Goal: Navigation & Orientation: Understand site structure

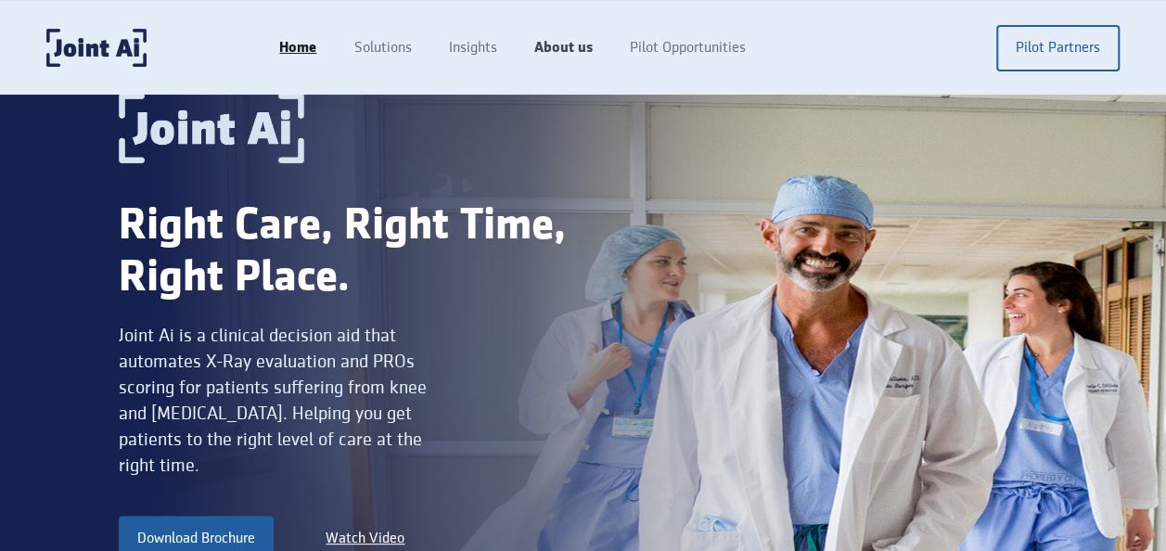
click at [563, 54] on link "About us" at bounding box center [563, 48] width 96 height 35
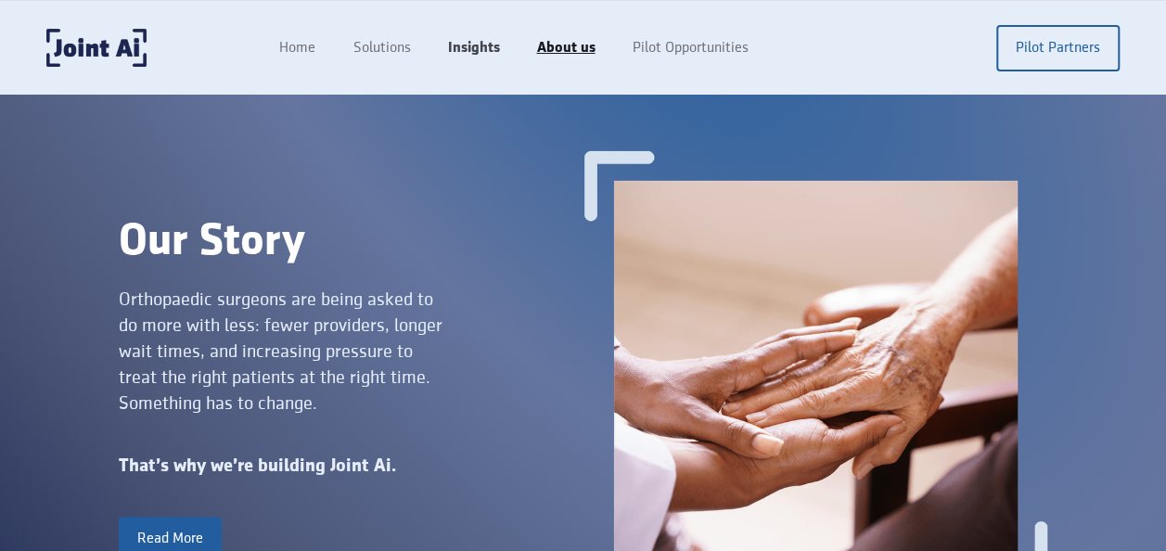
click at [464, 57] on link "Insights" at bounding box center [472, 48] width 89 height 35
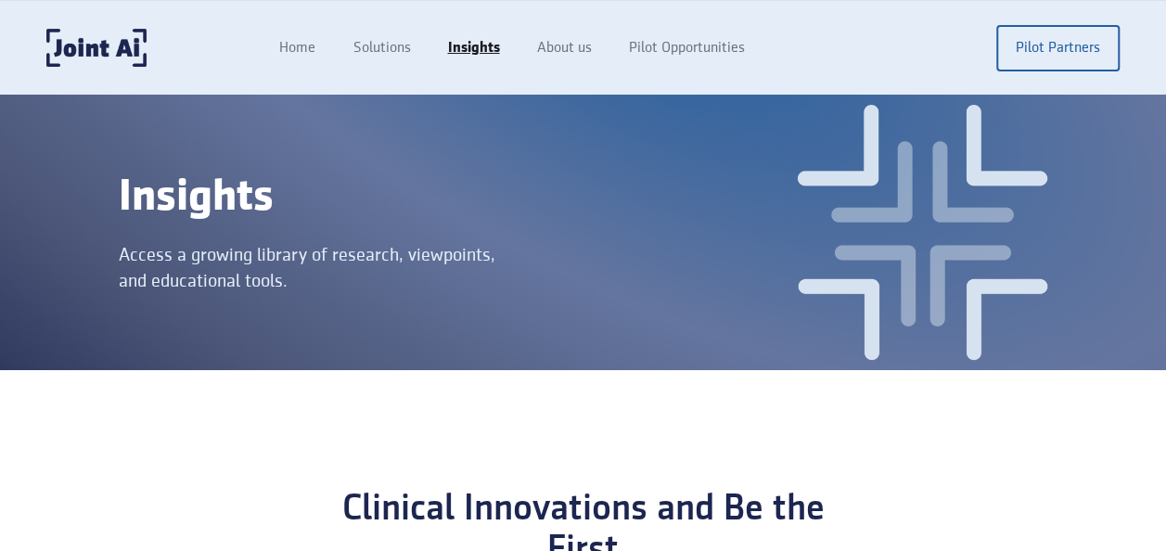
click at [390, 59] on link "Solutions" at bounding box center [381, 48] width 95 height 35
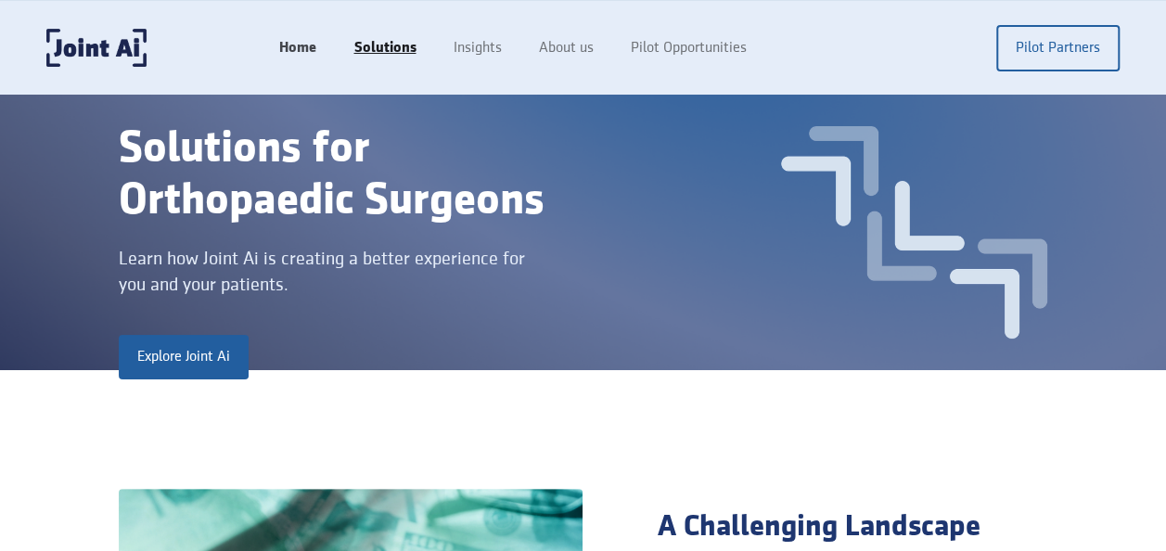
click at [304, 56] on link "Home" at bounding box center [298, 48] width 74 height 35
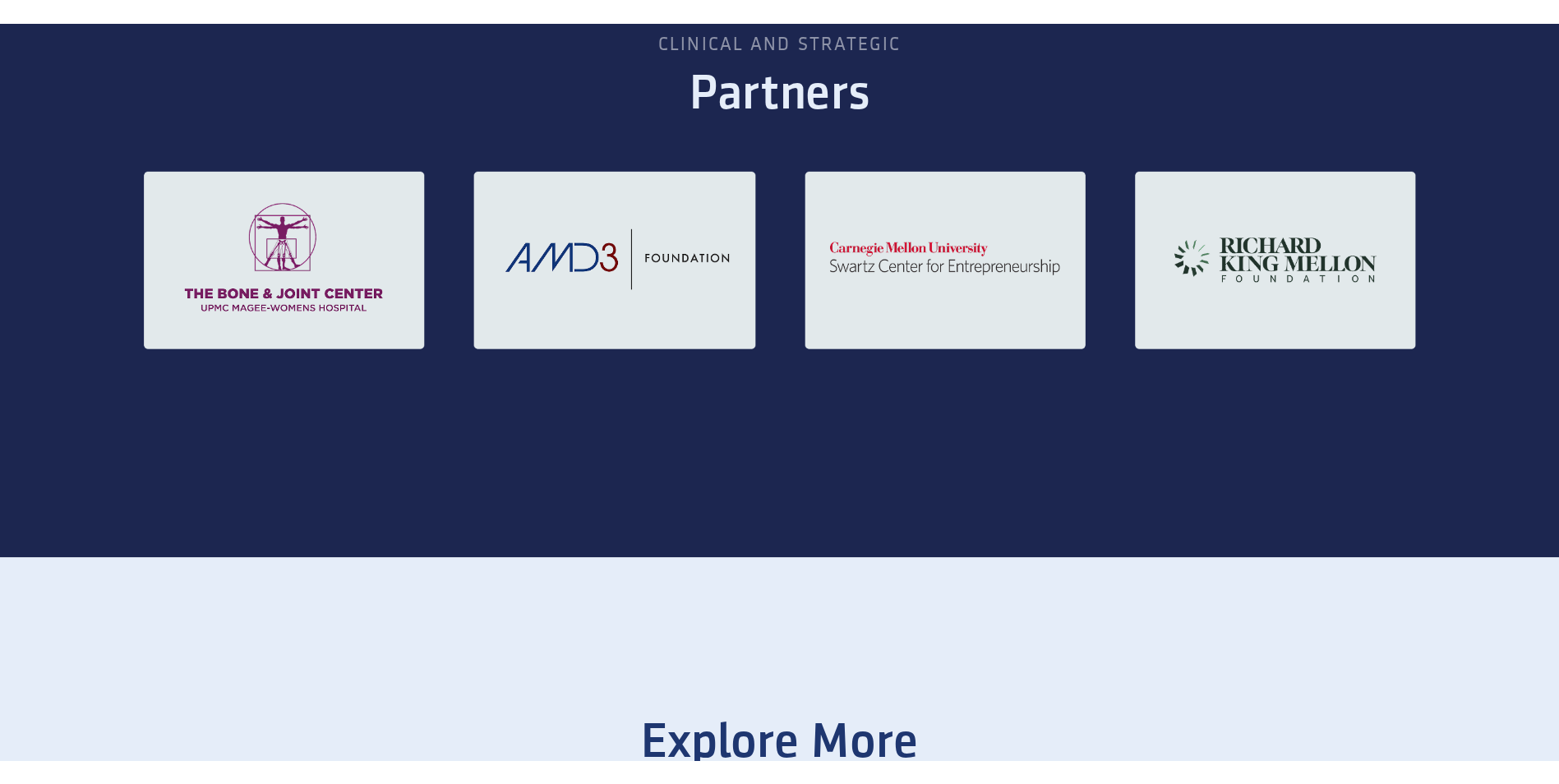
scroll to position [2116, 0]
